Goal: Book appointment/travel/reservation

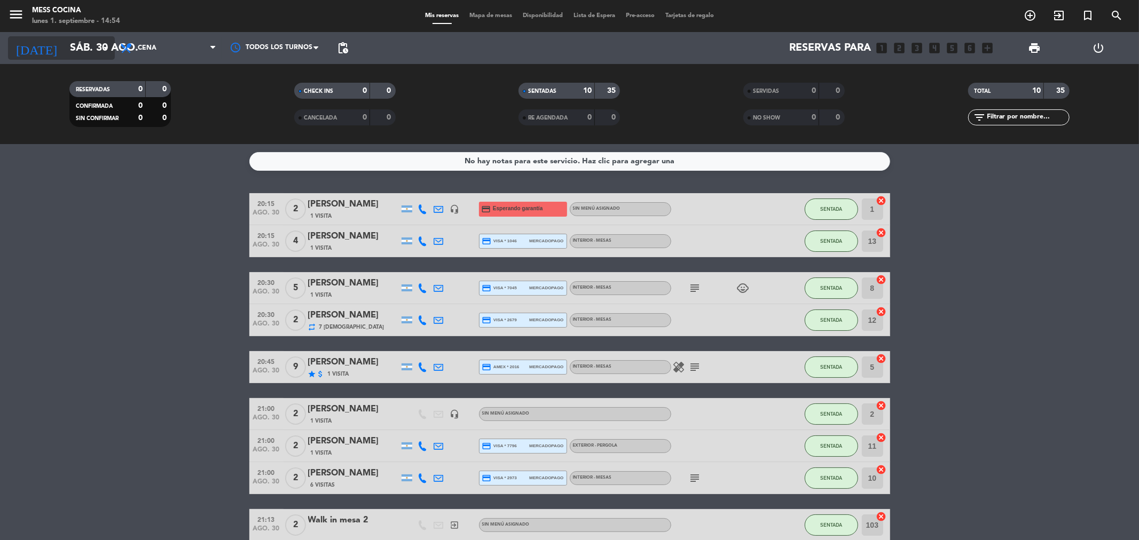
click at [84, 52] on input "sáb. 30 ago." at bounding box center [133, 47] width 136 height 23
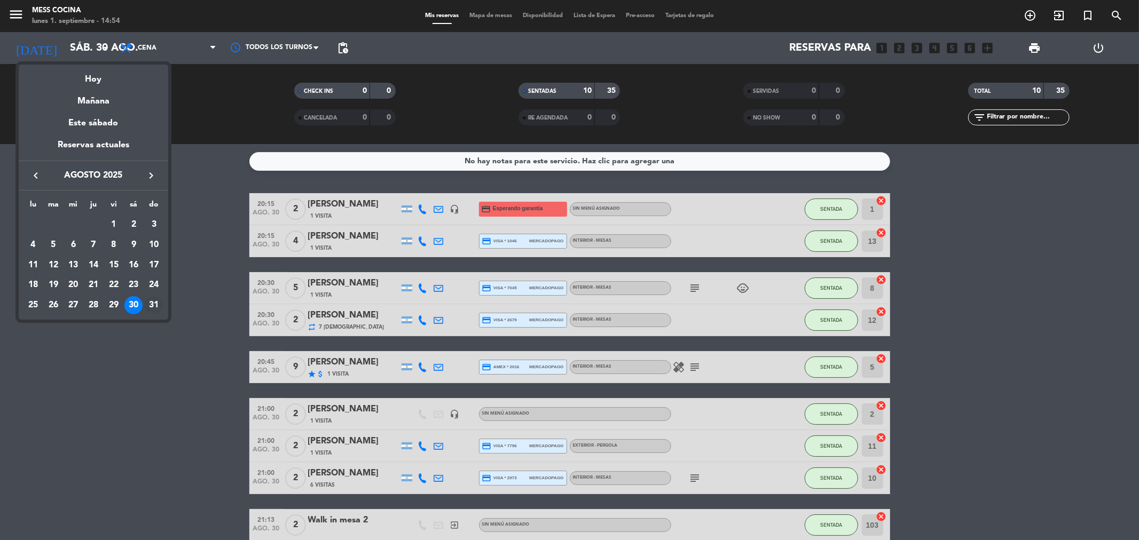
click at [161, 302] on div "31" at bounding box center [154, 305] width 18 height 18
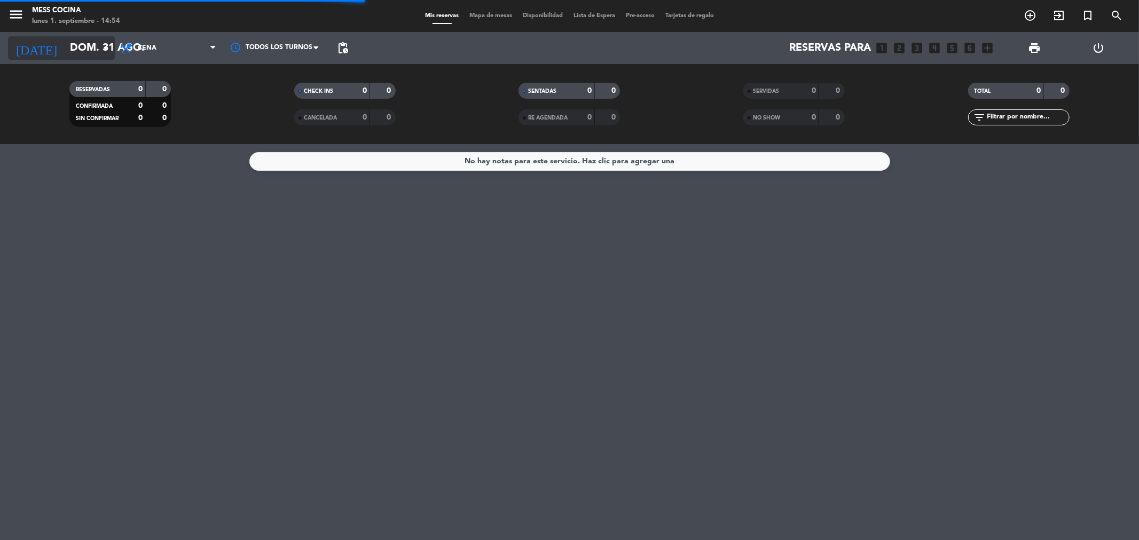
click at [99, 50] on icon "arrow_drop_down" at bounding box center [105, 48] width 13 height 13
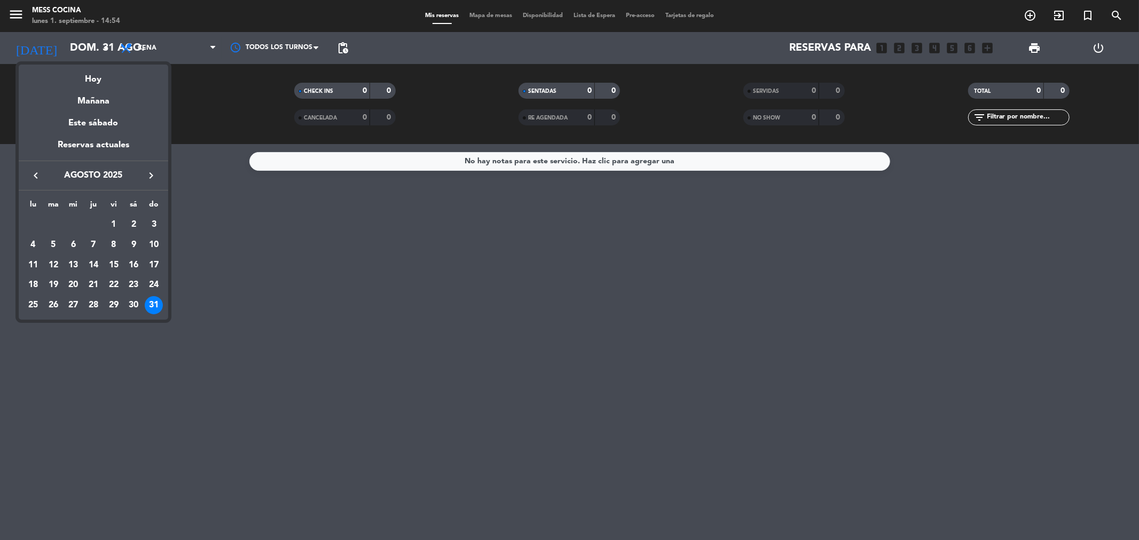
click at [153, 175] on icon "keyboard_arrow_right" at bounding box center [151, 175] width 13 height 13
drag, startPoint x: 27, startPoint y: 247, endPoint x: 33, endPoint y: 246, distance: 6.5
click at [27, 247] on div "1" at bounding box center [33, 245] width 18 height 18
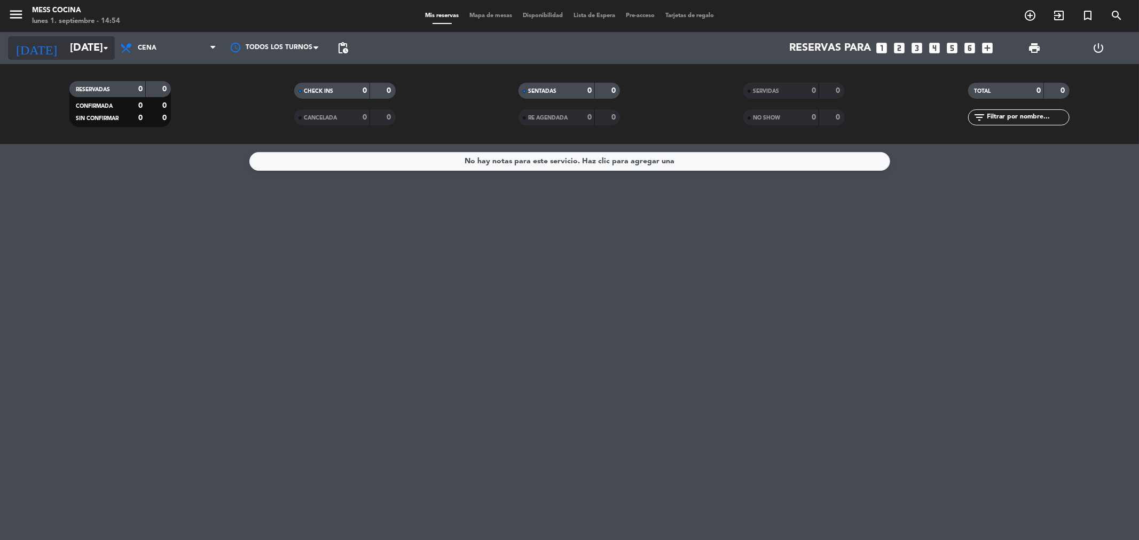
click at [88, 45] on input "[DATE]" at bounding box center [133, 47] width 136 height 23
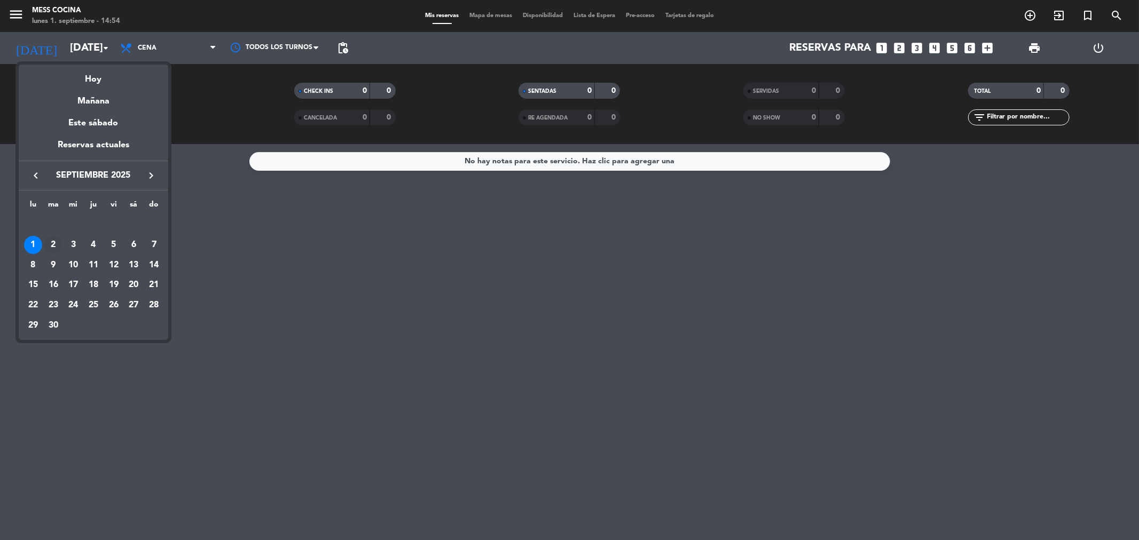
click at [56, 244] on div "2" at bounding box center [53, 245] width 18 height 18
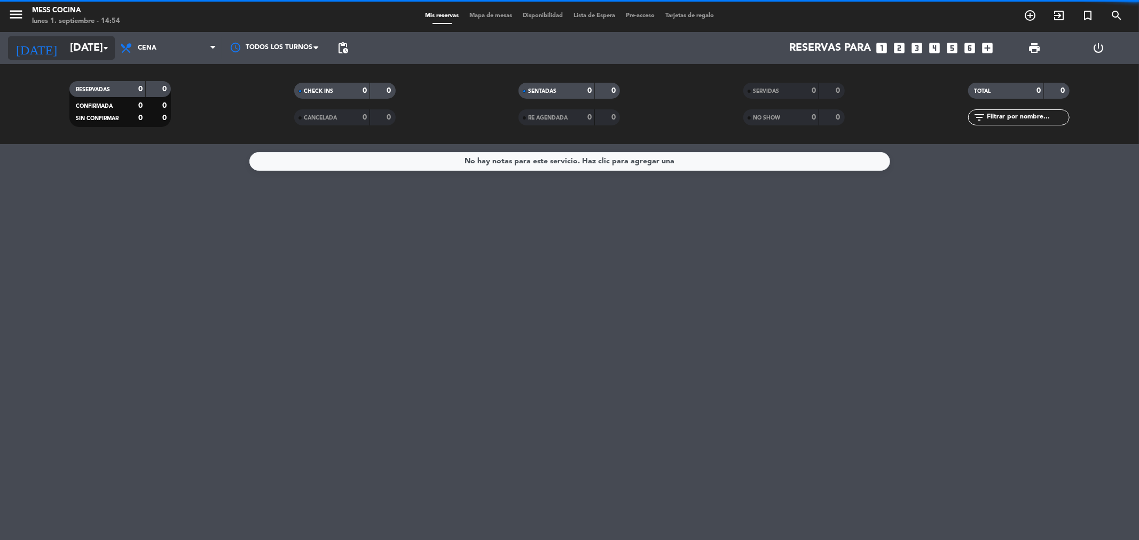
click at [98, 51] on input "[DATE]" at bounding box center [133, 47] width 136 height 23
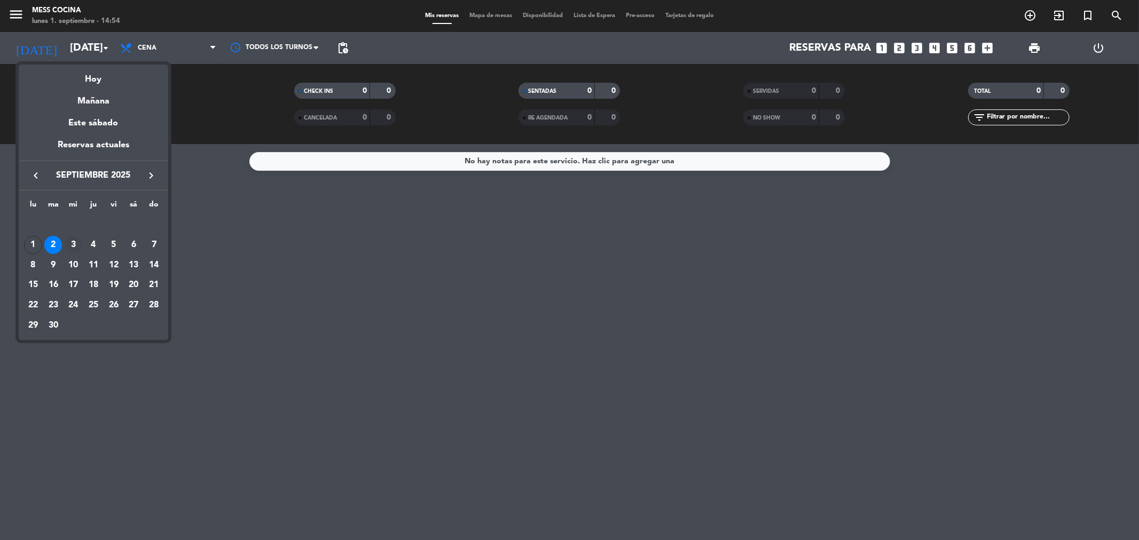
click at [72, 246] on div "3" at bounding box center [73, 245] width 18 height 18
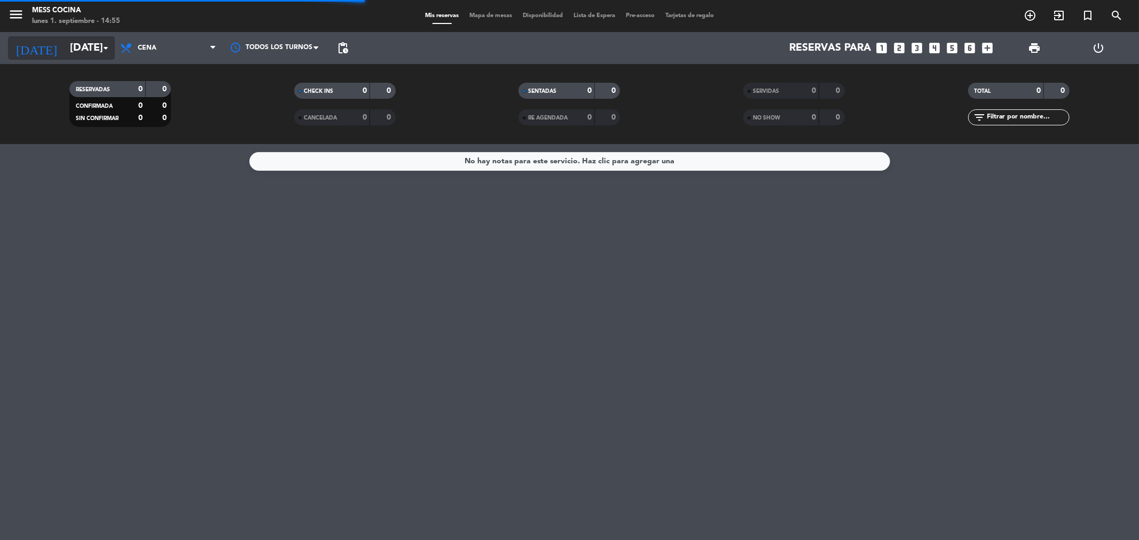
click at [89, 54] on input "[DATE]" at bounding box center [133, 47] width 136 height 23
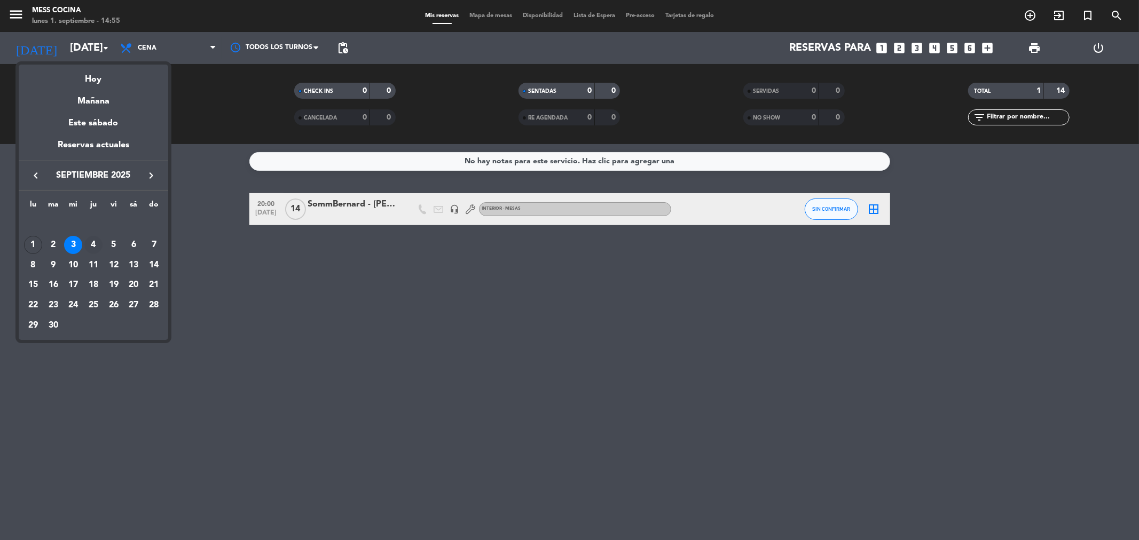
click at [91, 247] on div "4" at bounding box center [93, 245] width 18 height 18
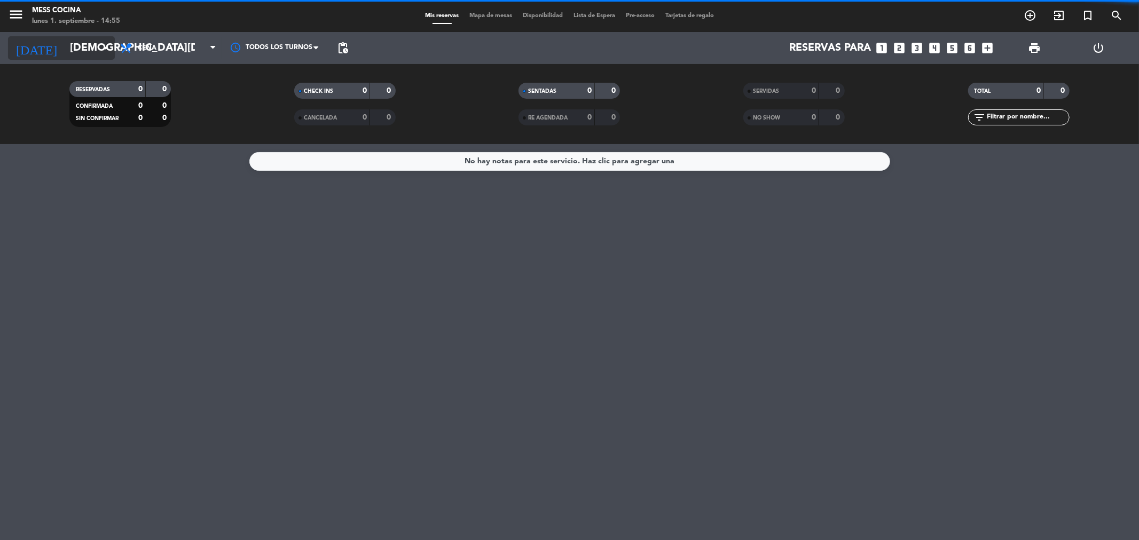
click at [83, 56] on input "[DEMOGRAPHIC_DATA][DATE]" at bounding box center [133, 47] width 136 height 23
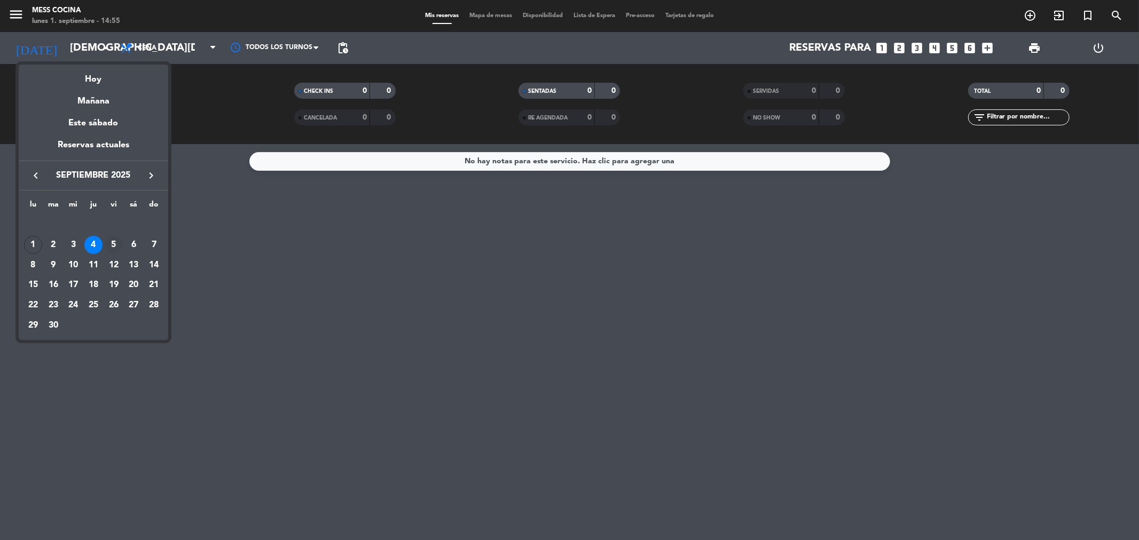
click at [114, 245] on div "5" at bounding box center [114, 245] width 18 height 18
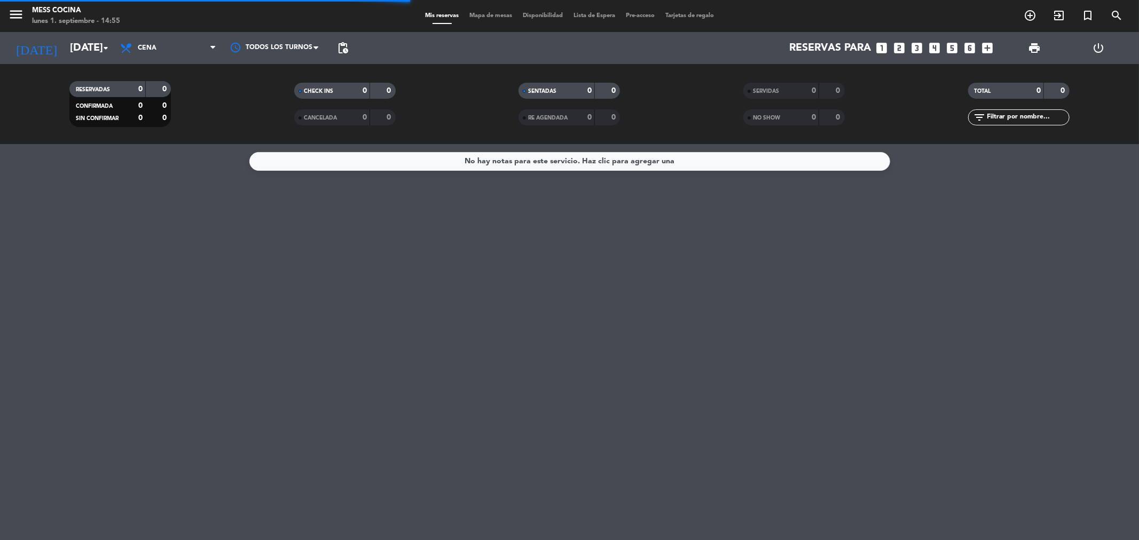
click at [89, 60] on div "[DATE] [DATE] arrow_drop_down" at bounding box center [61, 48] width 107 height 32
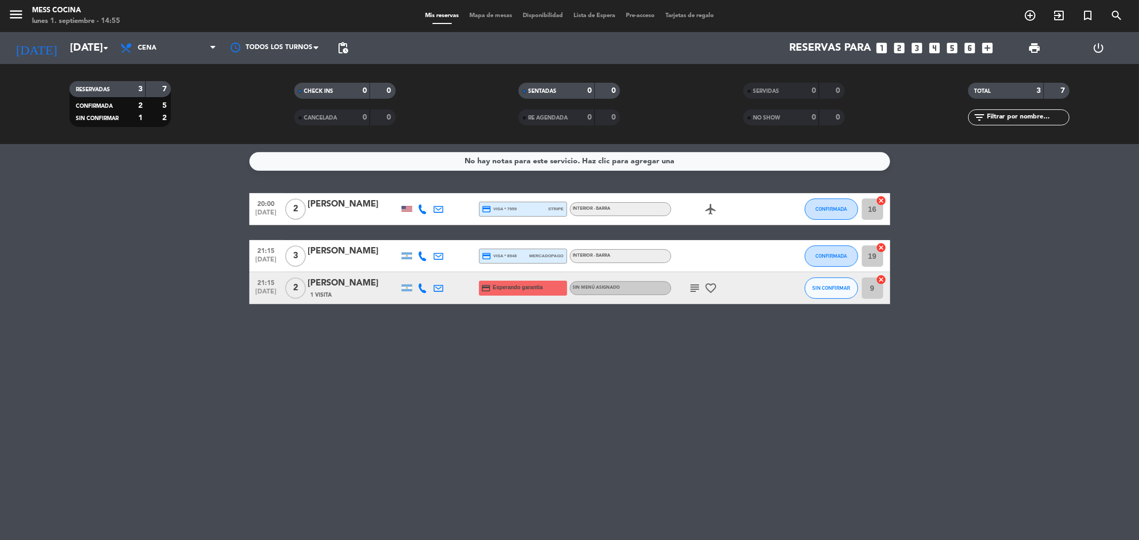
click at [693, 284] on icon "subject" at bounding box center [695, 288] width 13 height 13
click at [735, 335] on div "No hay notas para este servicio. Haz clic para agregar una 20:00 [DATE] 2 [PERS…" at bounding box center [569, 342] width 1139 height 396
click at [68, 51] on input "[DATE]" at bounding box center [133, 47] width 136 height 23
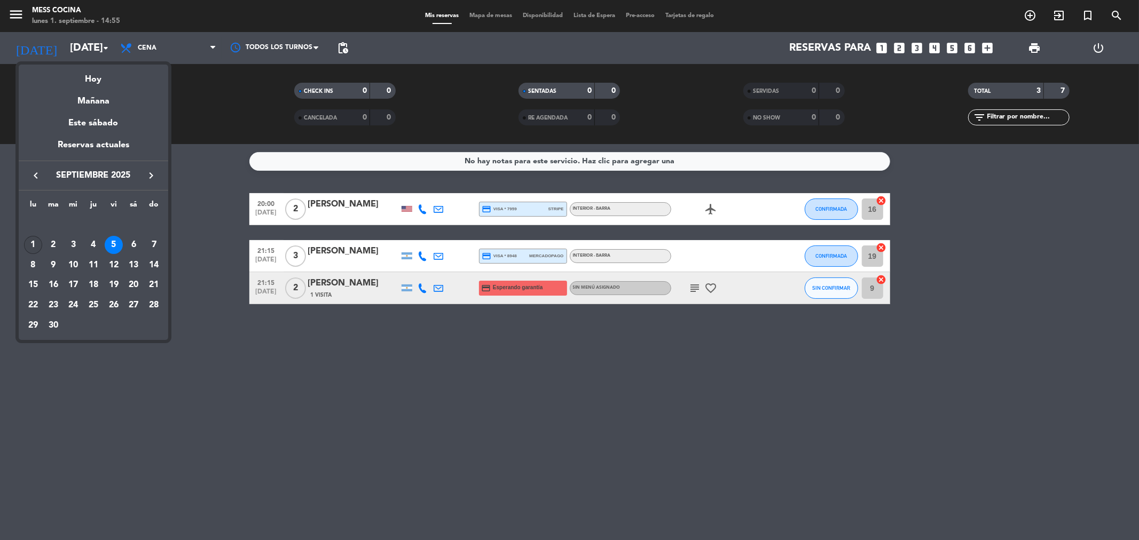
click at [36, 242] on div "1" at bounding box center [33, 245] width 18 height 18
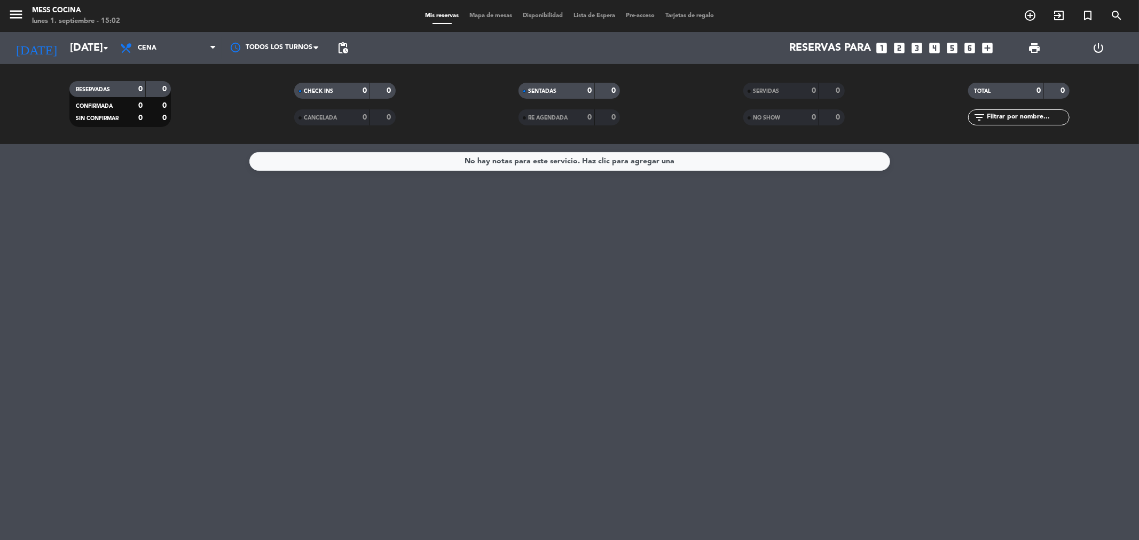
click at [631, 185] on div "No hay notas para este servicio. Haz clic para agregar una" at bounding box center [569, 342] width 1139 height 396
drag, startPoint x: 238, startPoint y: 230, endPoint x: 114, endPoint y: 104, distance: 177.5
click at [238, 230] on div "No hay notas para este servicio. Haz clic para agregar una" at bounding box center [569, 342] width 1139 height 396
click at [65, 49] on input "[DATE]" at bounding box center [133, 47] width 136 height 23
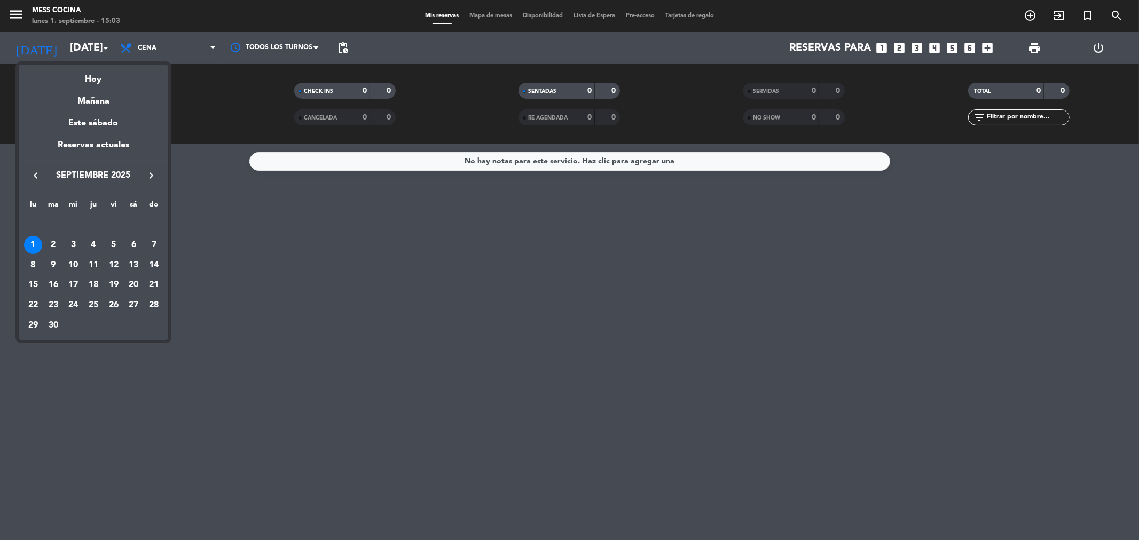
click at [241, 298] on div at bounding box center [569, 270] width 1139 height 540
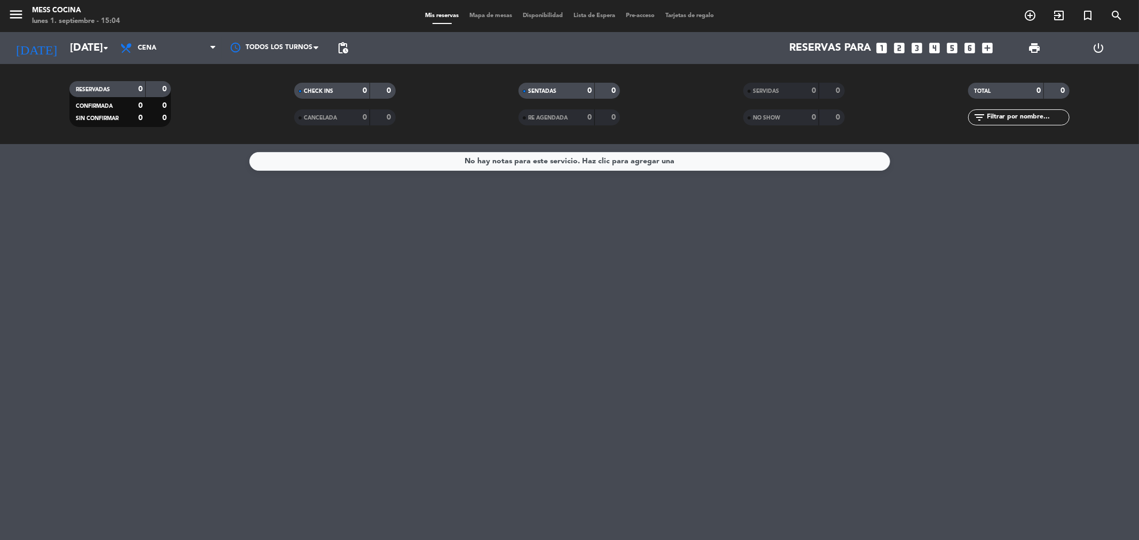
click at [230, 193] on bookings-row at bounding box center [569, 193] width 1139 height 1
click at [111, 61] on div "[DATE] [DATE] arrow_drop_down" at bounding box center [61, 48] width 107 height 32
drag, startPoint x: 162, startPoint y: 330, endPoint x: 562, endPoint y: 320, distance: 399.5
click at [564, 332] on div "No hay notas para este servicio. Haz clic para agregar una" at bounding box center [569, 342] width 1139 height 396
drag, startPoint x: 558, startPoint y: 305, endPoint x: 136, endPoint y: 133, distance: 455.3
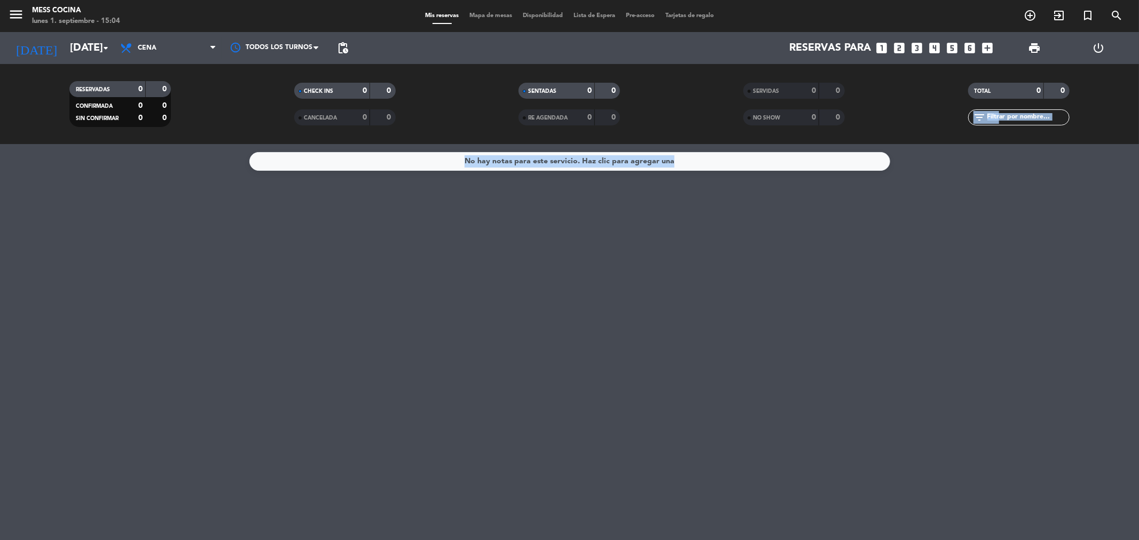
click at [136, 133] on ng-component "menu Mess Cocina [DATE] 1. septiembre - 15:04 Mis reservas Mapa de mesas Dispon…" at bounding box center [569, 270] width 1139 height 540
click at [136, 133] on div "RESERVADAS 0 0 CONFIRMADA 0 0 SIN CONFIRMAR 0 0 CHECK INS 0 0 CANCELADA 0 0 SEN…" at bounding box center [569, 104] width 1139 height 80
drag, startPoint x: 136, startPoint y: 133, endPoint x: 756, endPoint y: 265, distance: 633.7
click at [756, 265] on ng-component "menu Mess Cocina [DATE] 1. septiembre - 15:04 Mis reservas Mapa de mesas Dispon…" at bounding box center [569, 270] width 1139 height 540
drag, startPoint x: 476, startPoint y: 244, endPoint x: 127, endPoint y: 65, distance: 392.4
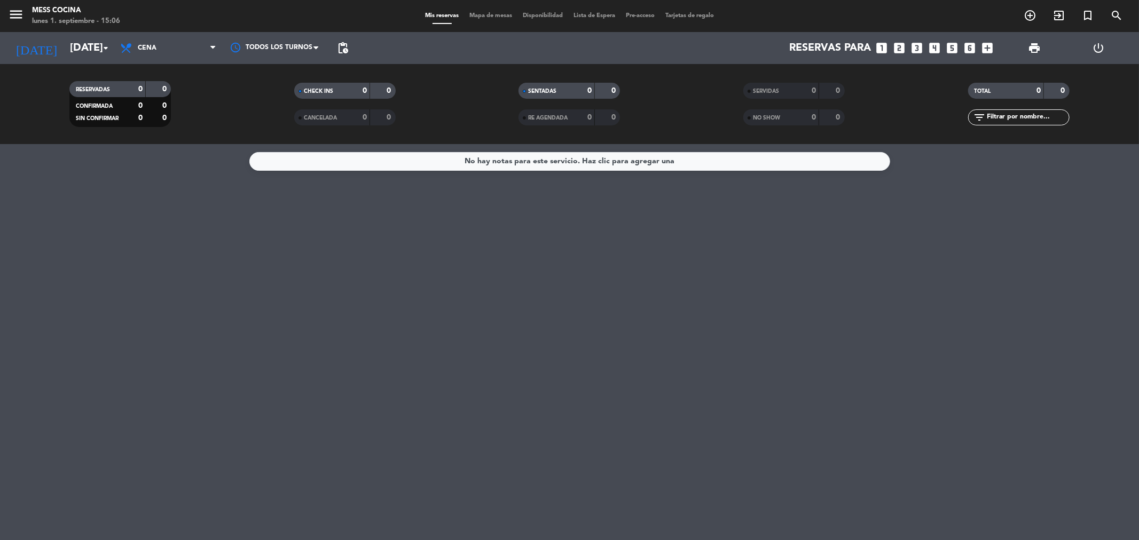
click at [468, 241] on div "No hay notas para este servicio. Haz clic para agregar una" at bounding box center [569, 342] width 1139 height 396
click at [65, 46] on input "[DATE]" at bounding box center [133, 47] width 136 height 23
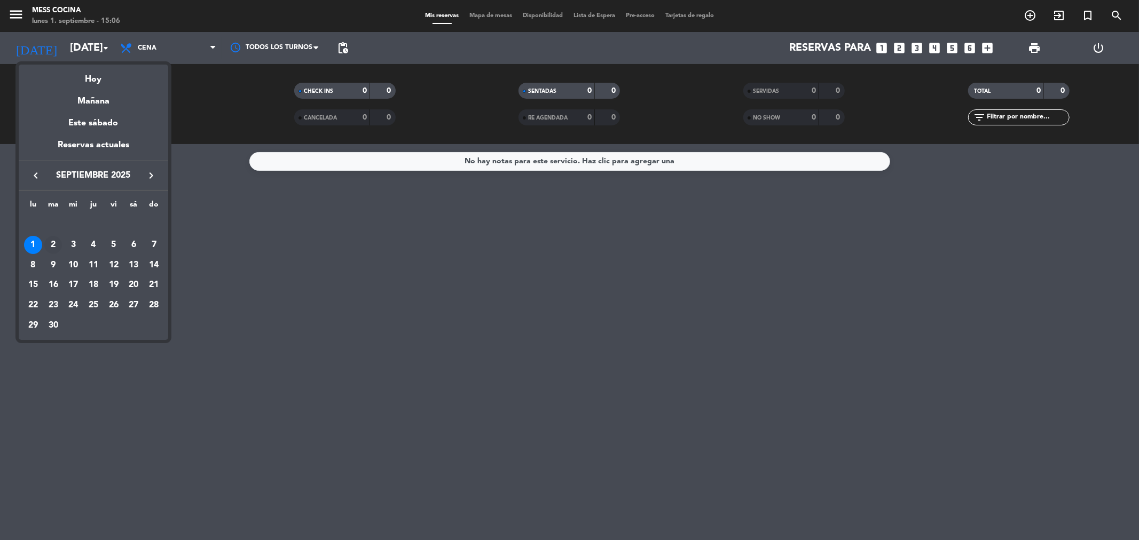
click at [56, 246] on div "2" at bounding box center [53, 245] width 18 height 18
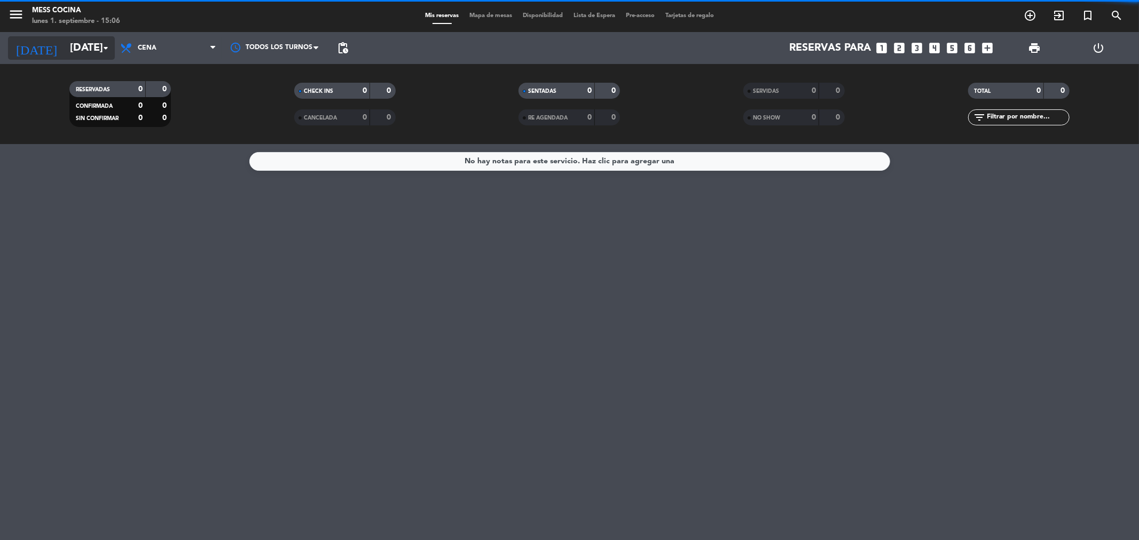
click at [75, 55] on input "[DATE]" at bounding box center [133, 47] width 136 height 23
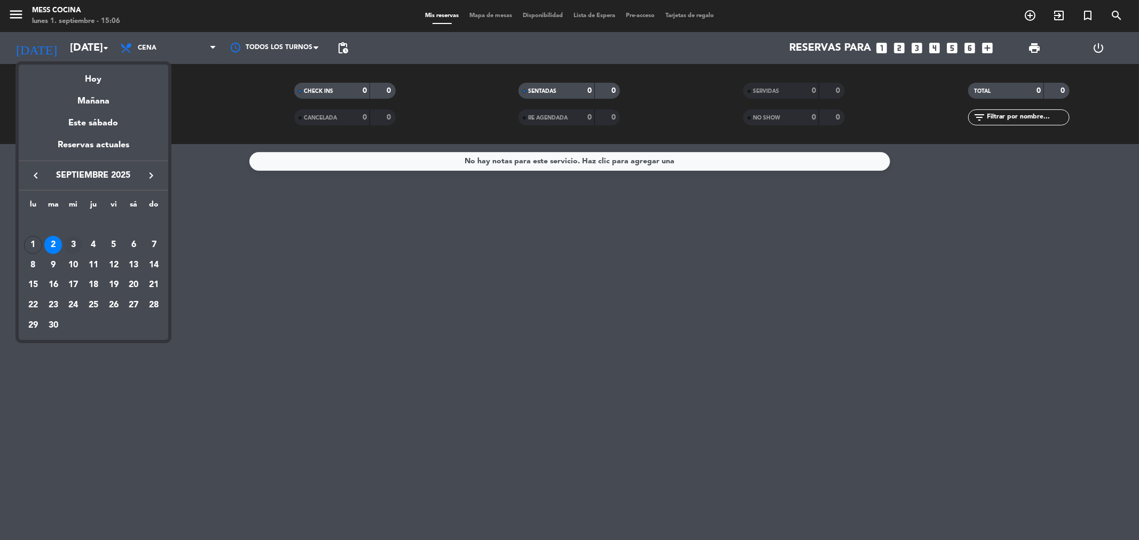
click at [66, 238] on td "3" at bounding box center [73, 245] width 20 height 20
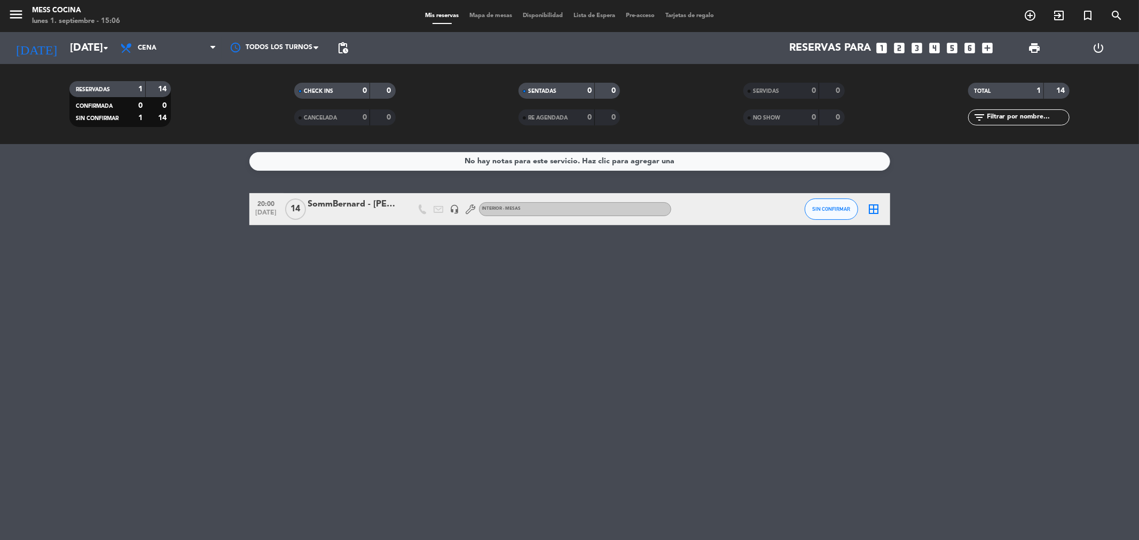
drag, startPoint x: 96, startPoint y: 151, endPoint x: 421, endPoint y: 301, distance: 357.4
click at [421, 301] on div "No hay notas para este servicio. Haz clic para agregar una 20:00 [DATE] SommBer…" at bounding box center [569, 342] width 1139 height 396
click at [294, 355] on div "No hay notas para este servicio. Haz clic para agregar una 20:00 [DATE] SommBer…" at bounding box center [569, 342] width 1139 height 396
drag, startPoint x: 163, startPoint y: 237, endPoint x: 668, endPoint y: 339, distance: 514.8
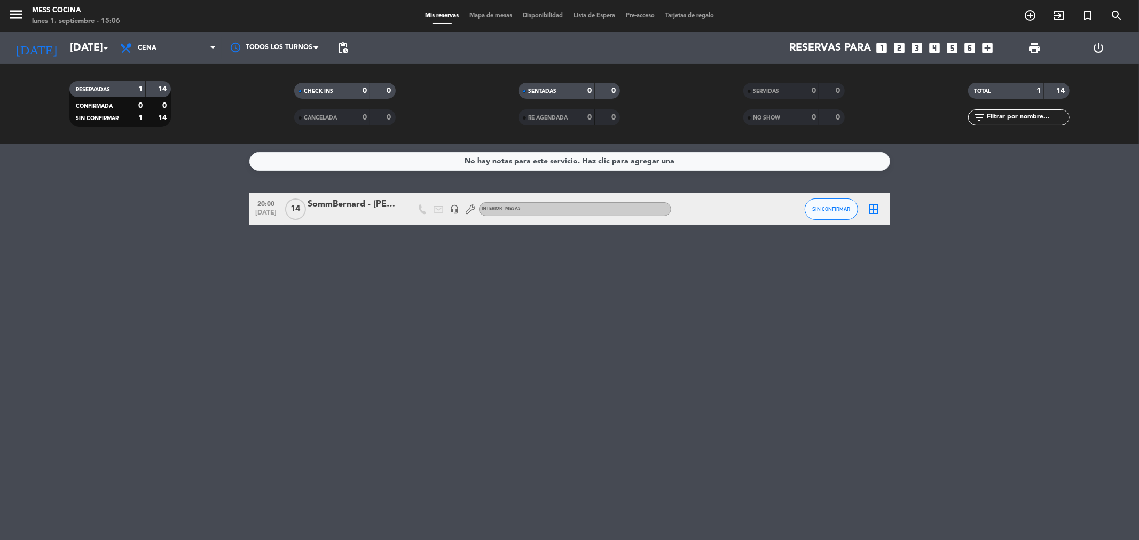
click at [668, 339] on div "No hay notas para este servicio. Haz clic para agregar una 20:00 [DATE] SommBer…" at bounding box center [569, 342] width 1139 height 396
drag, startPoint x: 668, startPoint y: 339, endPoint x: 229, endPoint y: 211, distance: 457.8
click at [229, 211] on div "No hay notas para este servicio. Haz clic para agregar una 20:00 [DATE] SommBer…" at bounding box center [569, 342] width 1139 height 396
click at [229, 211] on bookings-row "20:00 [DATE] SommBernard - [PERSON_NAME] headset_mic INTERIOR - MESAS SIN CONFI…" at bounding box center [569, 209] width 1139 height 32
drag, startPoint x: 229, startPoint y: 211, endPoint x: 604, endPoint y: 358, distance: 403.8
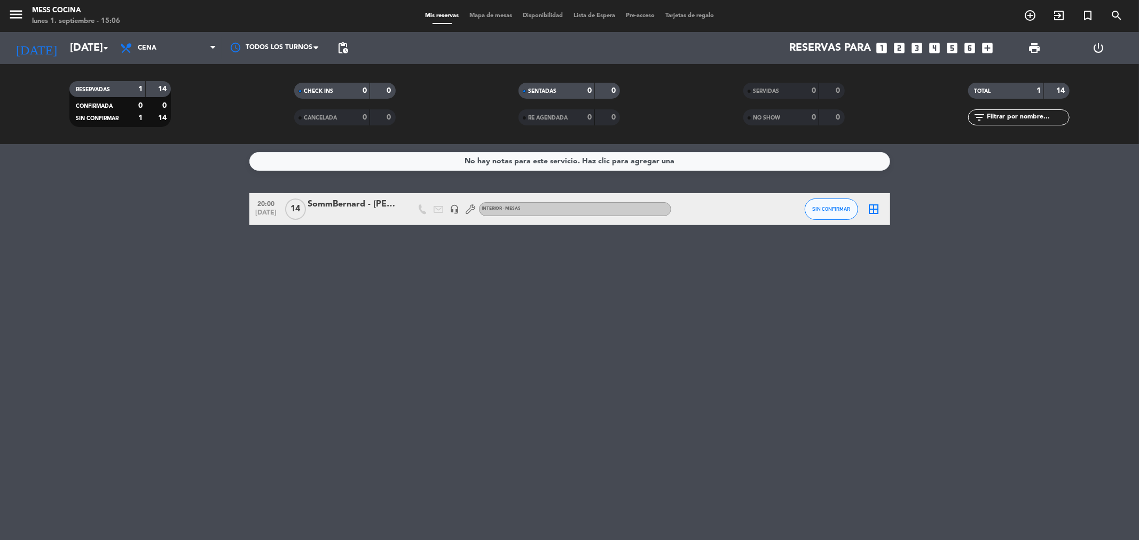
click at [602, 358] on div "No hay notas para este servicio. Haz clic para agregar una 20:00 [DATE] SommBer…" at bounding box center [569, 342] width 1139 height 396
drag, startPoint x: 604, startPoint y: 358, endPoint x: 701, endPoint y: 463, distance: 142.1
click at [605, 358] on div "No hay notas para este servicio. Haz clic para agregar una 20:00 [DATE] SommBer…" at bounding box center [569, 342] width 1139 height 396
drag, startPoint x: 74, startPoint y: 267, endPoint x: 496, endPoint y: 337, distance: 427.6
click at [496, 337] on div "No hay notas para este servicio. Haz clic para agregar una 20:00 [DATE] SommBer…" at bounding box center [569, 342] width 1139 height 396
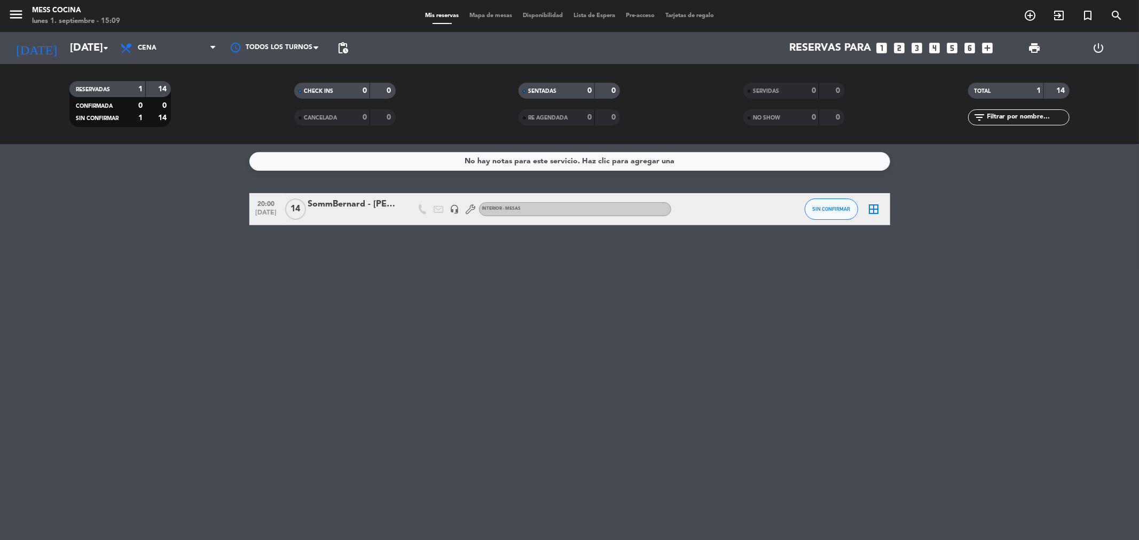
click at [496, 337] on div "No hay notas para este servicio. Haz clic para agregar una 20:00 [DATE] SommBer…" at bounding box center [569, 342] width 1139 height 396
click at [345, 262] on div "No hay notas para este servicio. Haz clic para agregar una 20:00 [DATE] SommBer…" at bounding box center [569, 342] width 1139 height 396
drag, startPoint x: 202, startPoint y: 214, endPoint x: 372, endPoint y: 278, distance: 181.7
click at [372, 278] on div "No hay notas para este servicio. Haz clic para agregar una 20:00 [DATE] SommBer…" at bounding box center [569, 342] width 1139 height 396
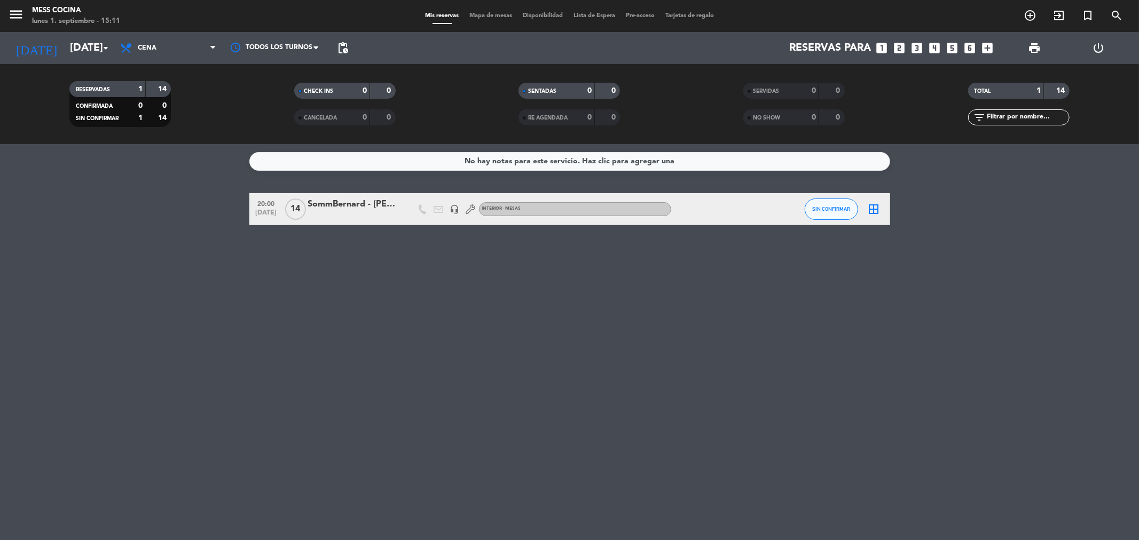
drag, startPoint x: 166, startPoint y: 204, endPoint x: 529, endPoint y: 323, distance: 381.6
click at [529, 323] on div "No hay notas para este servicio. Haz clic para agregar una 20:00 [DATE] SommBer…" at bounding box center [569, 342] width 1139 height 396
drag, startPoint x: 529, startPoint y: 323, endPoint x: 642, endPoint y: 393, distance: 133.1
click at [532, 325] on div "No hay notas para este servicio. Haz clic para agregar una 20:00 [DATE] SommBer…" at bounding box center [569, 342] width 1139 height 396
drag, startPoint x: 29, startPoint y: 147, endPoint x: 388, endPoint y: 299, distance: 389.6
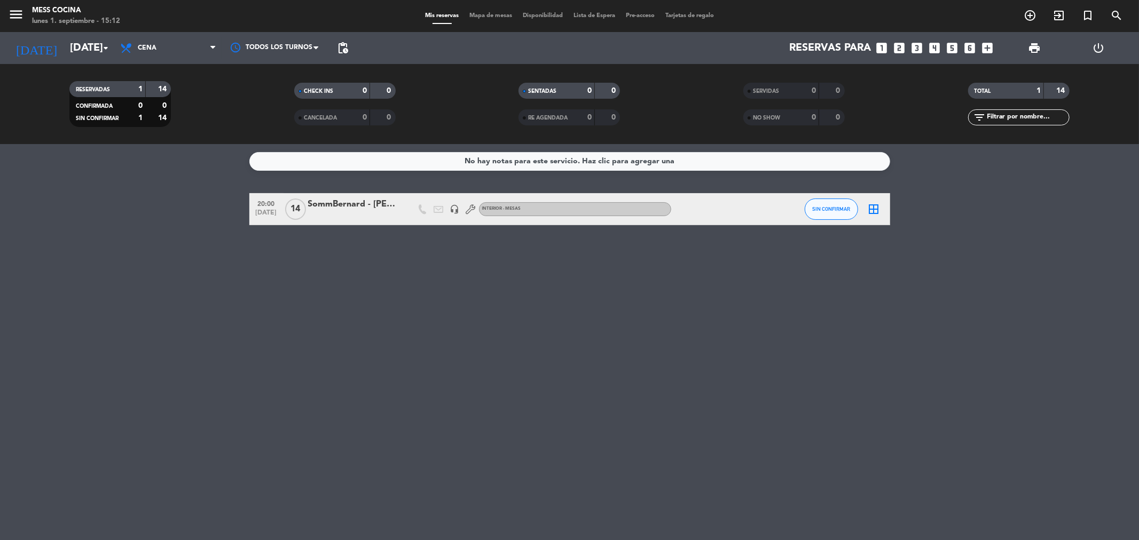
click at [388, 299] on ng-component "menu Mess Cocina [DATE] 1. septiembre - 15:12 Mis reservas Mapa de mesas Dispon…" at bounding box center [569, 270] width 1139 height 540
click at [388, 299] on div "No hay notas para este servicio. Haz clic para agregar una 20:00 [DATE] SommBer…" at bounding box center [569, 342] width 1139 height 396
drag, startPoint x: 388, startPoint y: 299, endPoint x: 147, endPoint y: 228, distance: 251.6
click at [147, 228] on div "No hay notas para este servicio. Haz clic para agregar una 20:00 [DATE] SommBer…" at bounding box center [569, 342] width 1139 height 396
drag, startPoint x: 112, startPoint y: 199, endPoint x: 478, endPoint y: 273, distance: 373.7
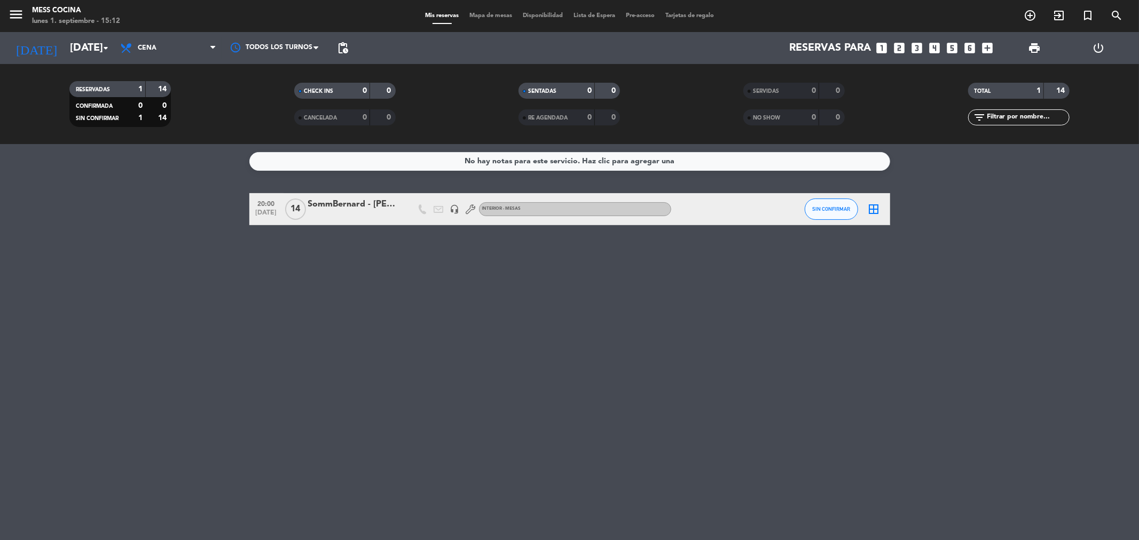
click at [478, 273] on div "No hay notas para este servicio. Haz clic para agregar una 20:00 [DATE] SommBer…" at bounding box center [569, 342] width 1139 height 396
click at [72, 51] on input "[DATE]" at bounding box center [133, 47] width 136 height 23
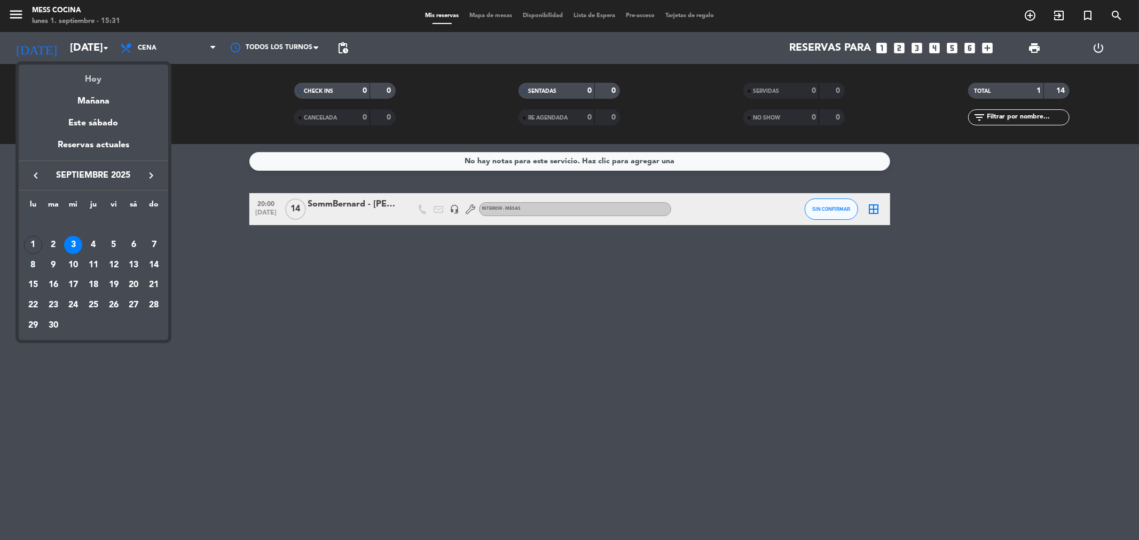
click at [104, 79] on div "Hoy" at bounding box center [94, 76] width 150 height 22
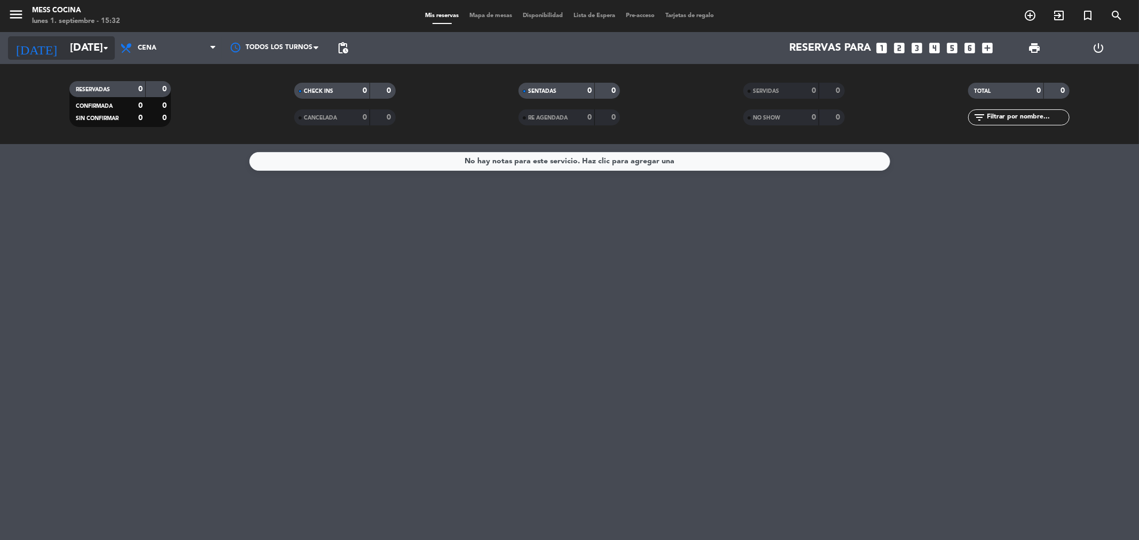
click at [97, 44] on input "[DATE]" at bounding box center [133, 47] width 136 height 23
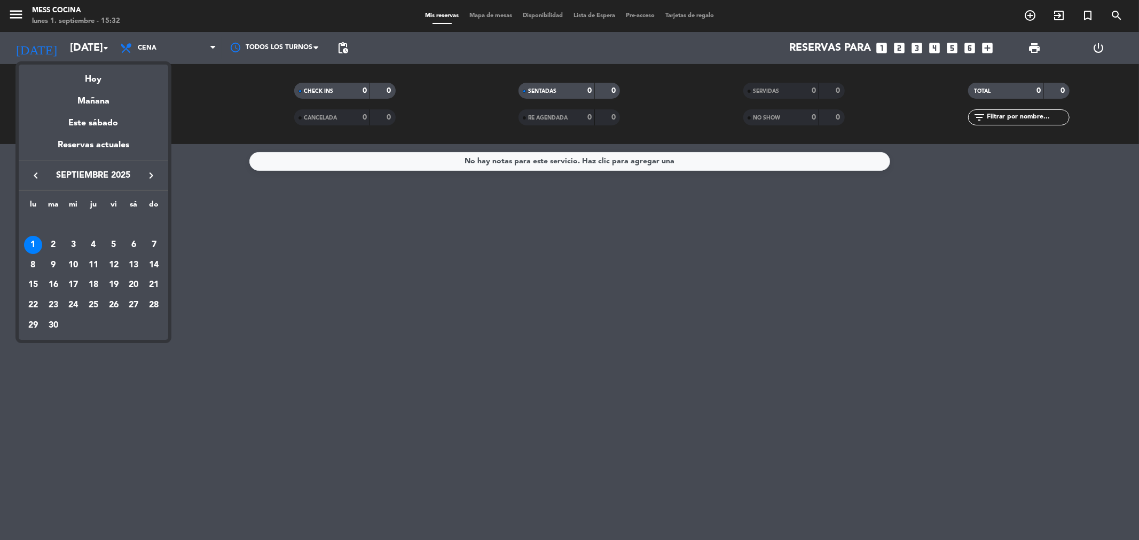
click at [56, 242] on div "2" at bounding box center [53, 245] width 18 height 18
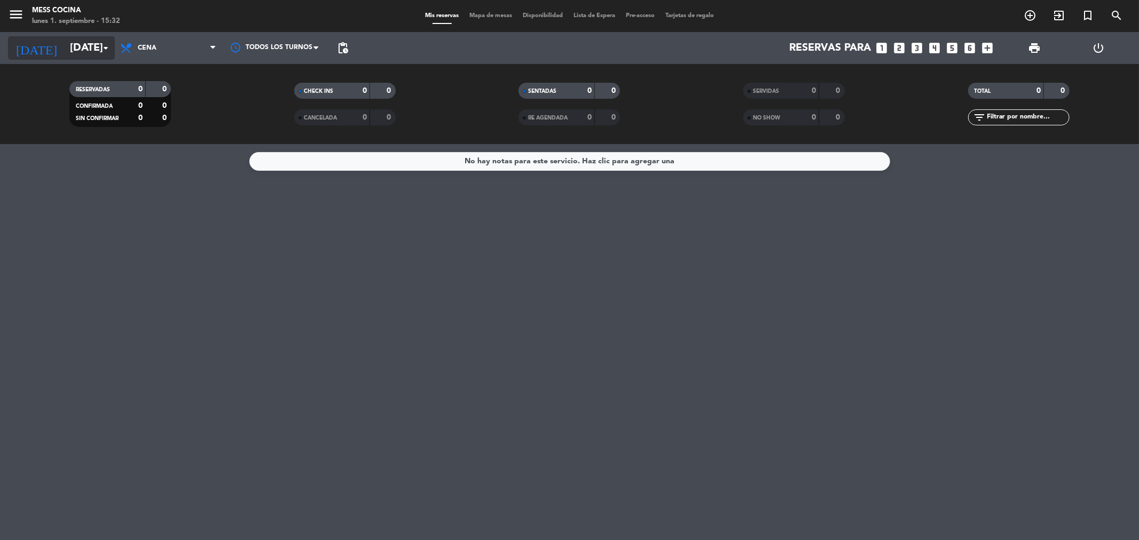
click at [97, 46] on input "[DATE]" at bounding box center [133, 47] width 136 height 23
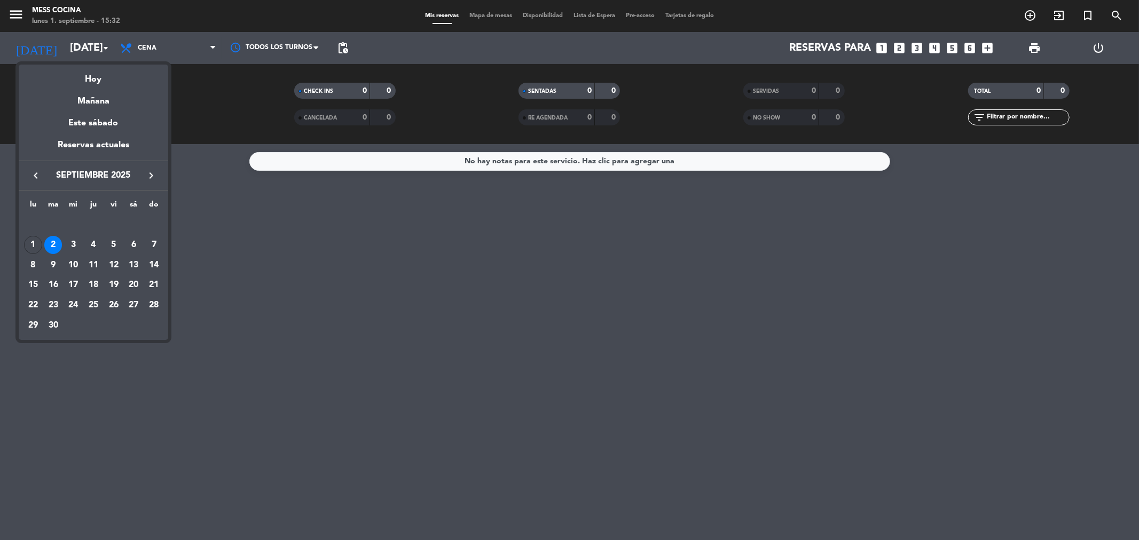
click at [70, 239] on div "3" at bounding box center [73, 245] width 18 height 18
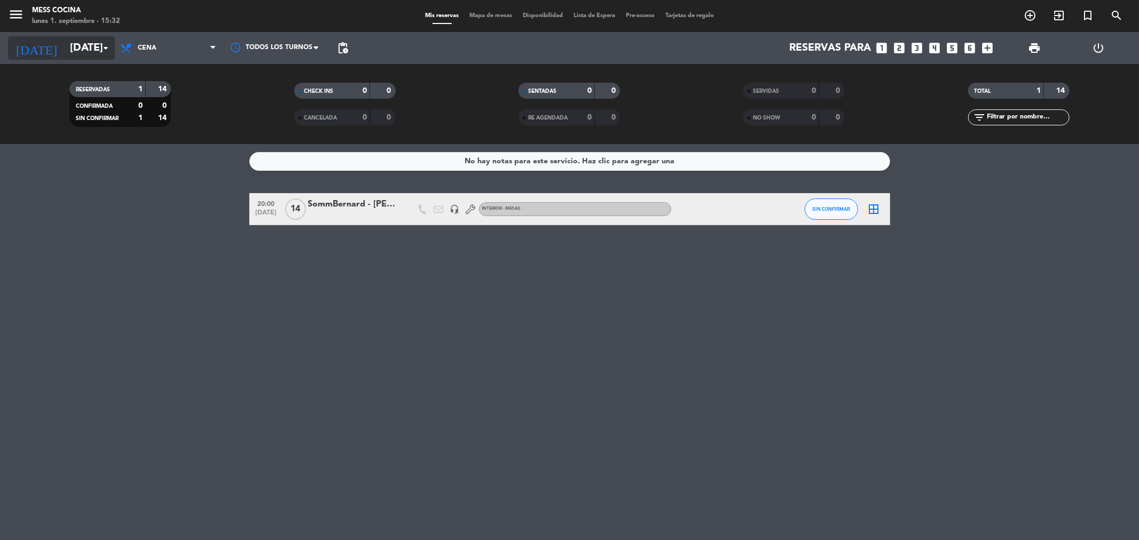
click at [87, 54] on input "[DATE]" at bounding box center [133, 47] width 136 height 23
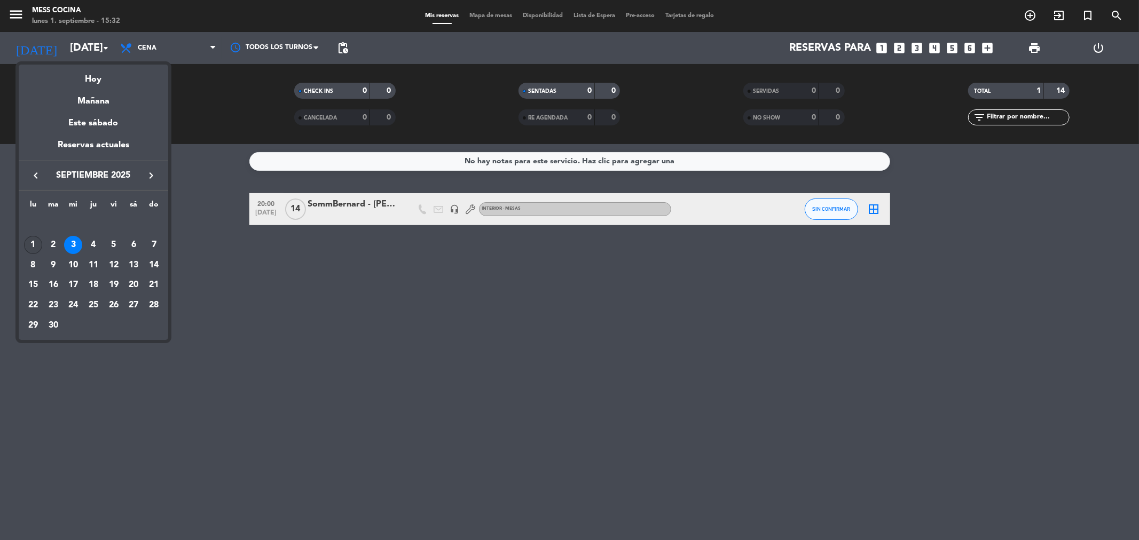
click at [36, 248] on div "1" at bounding box center [33, 245] width 18 height 18
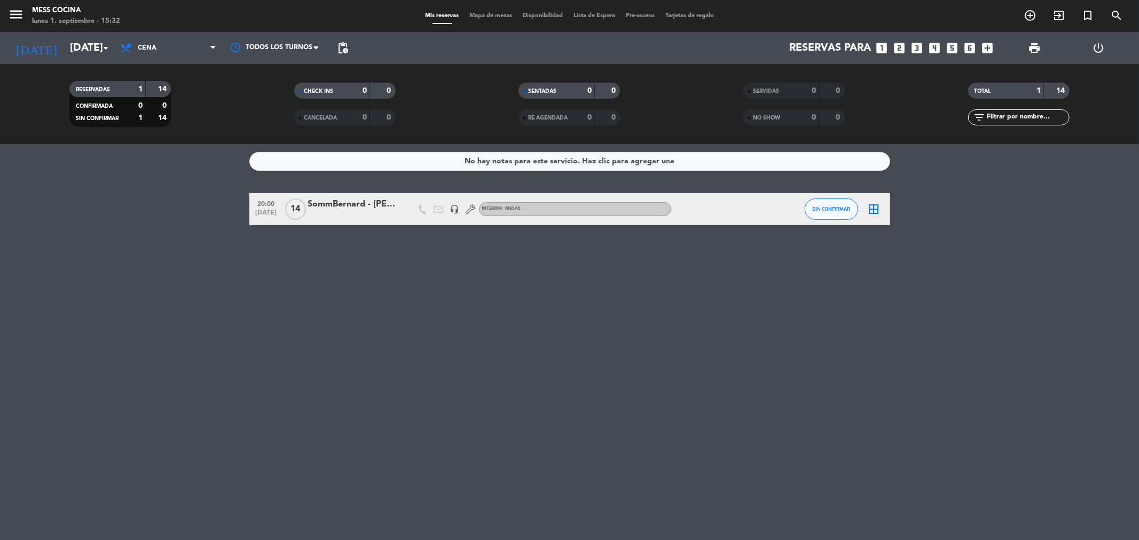
type input "[DATE]"
